Goal: Transaction & Acquisition: Purchase product/service

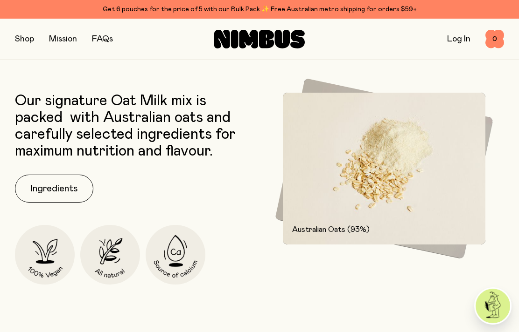
scroll to position [1257, 0]
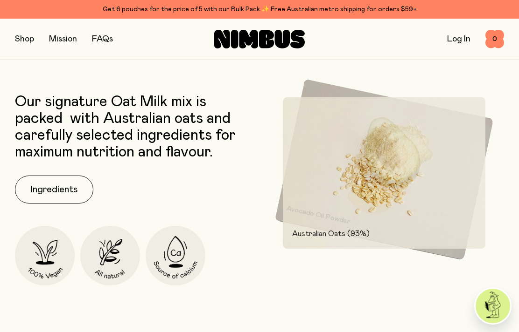
click at [26, 38] on button "button" at bounding box center [24, 39] width 19 height 13
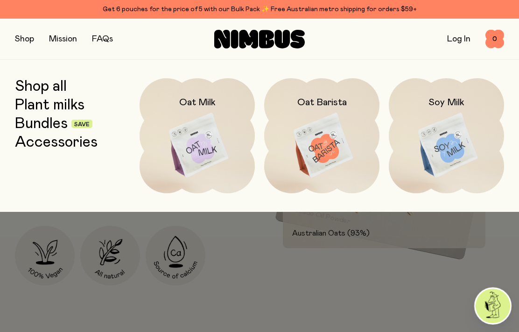
click at [35, 86] on link "Shop all" at bounding box center [41, 86] width 52 height 17
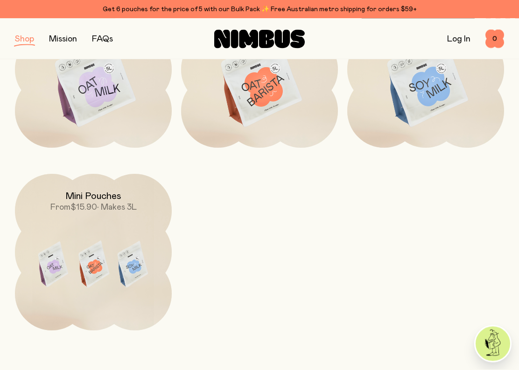
scroll to position [207, 0]
click at [98, 93] on img at bounding box center [93, 83] width 157 height 184
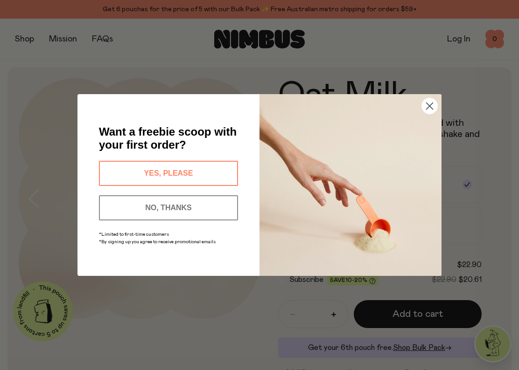
click at [159, 173] on button "YES, PLEASE" at bounding box center [168, 173] width 139 height 25
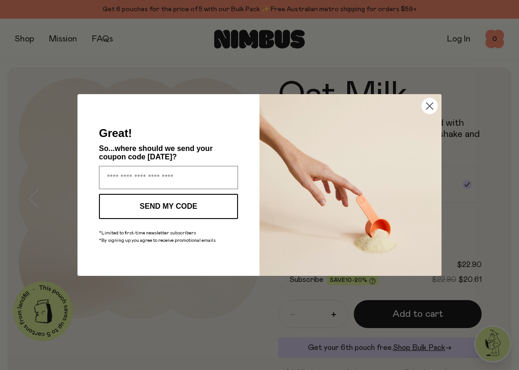
type input "**********"
click at [162, 207] on button "SEND MY CODE" at bounding box center [168, 206] width 139 height 25
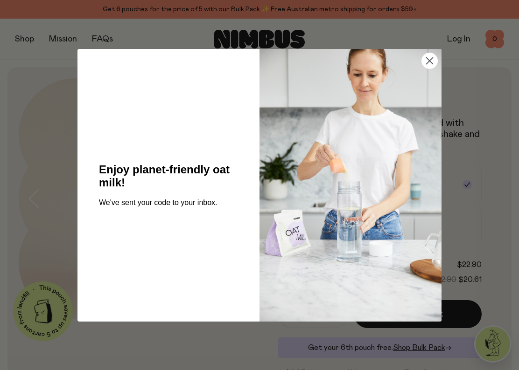
click at [424, 58] on circle "Close dialog" at bounding box center [429, 60] width 15 height 15
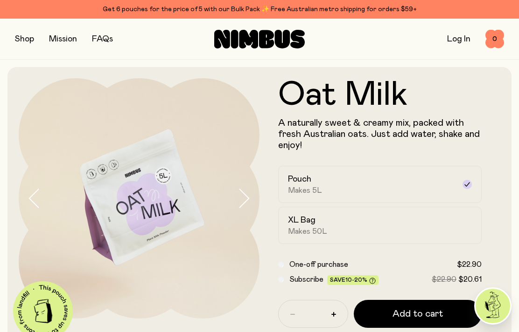
click at [26, 34] on button "button" at bounding box center [24, 39] width 19 height 13
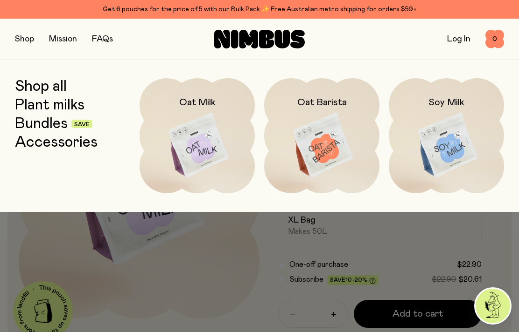
click at [323, 149] on img at bounding box center [321, 145] width 115 height 135
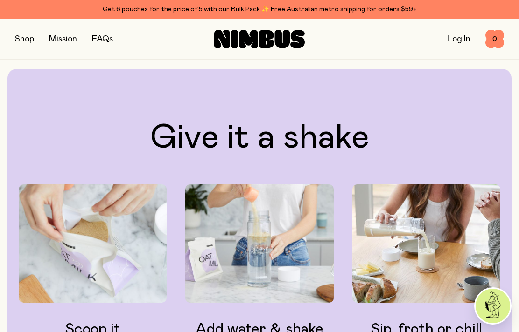
scroll to position [770, 0]
